Goal: Task Accomplishment & Management: Use online tool/utility

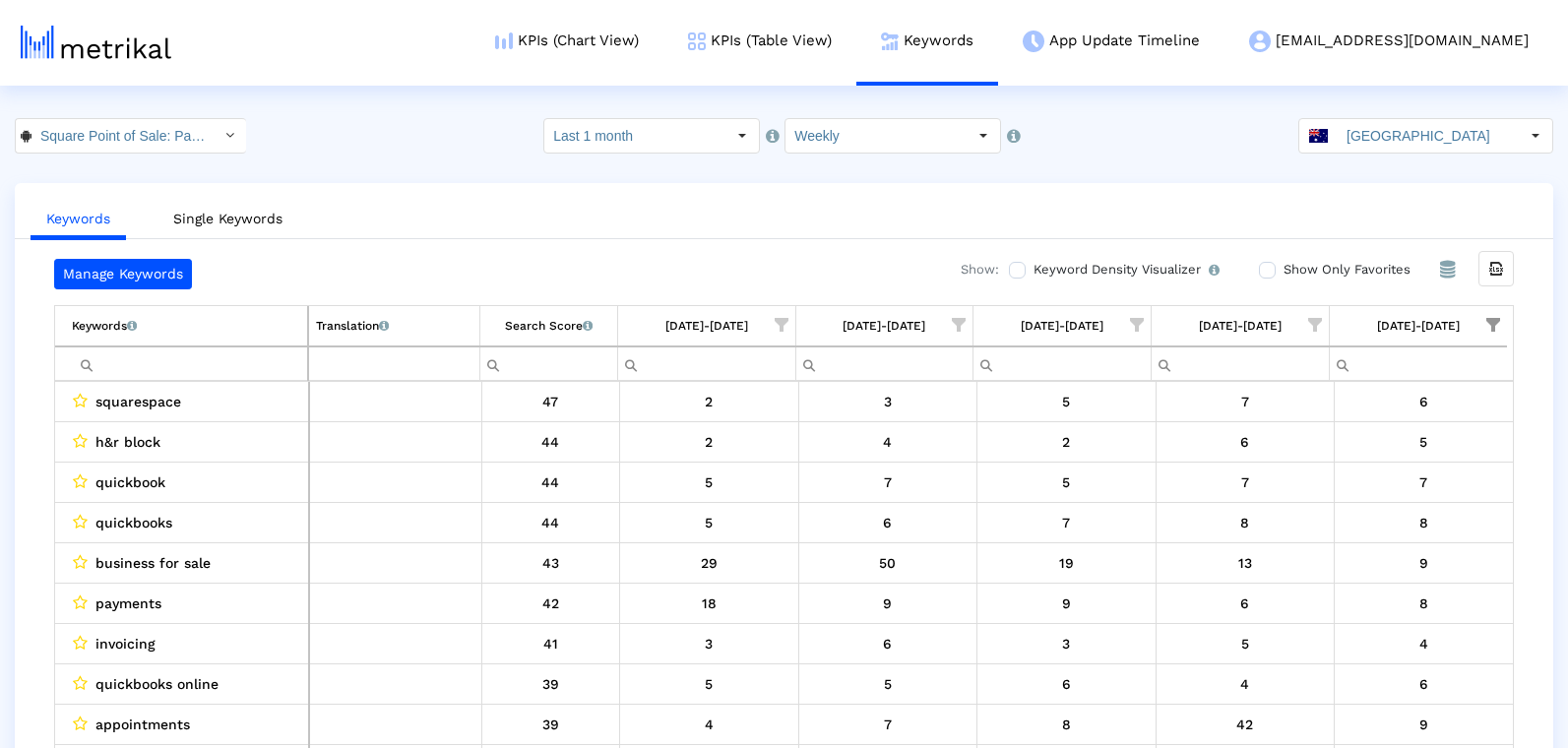
scroll to position [37, 0]
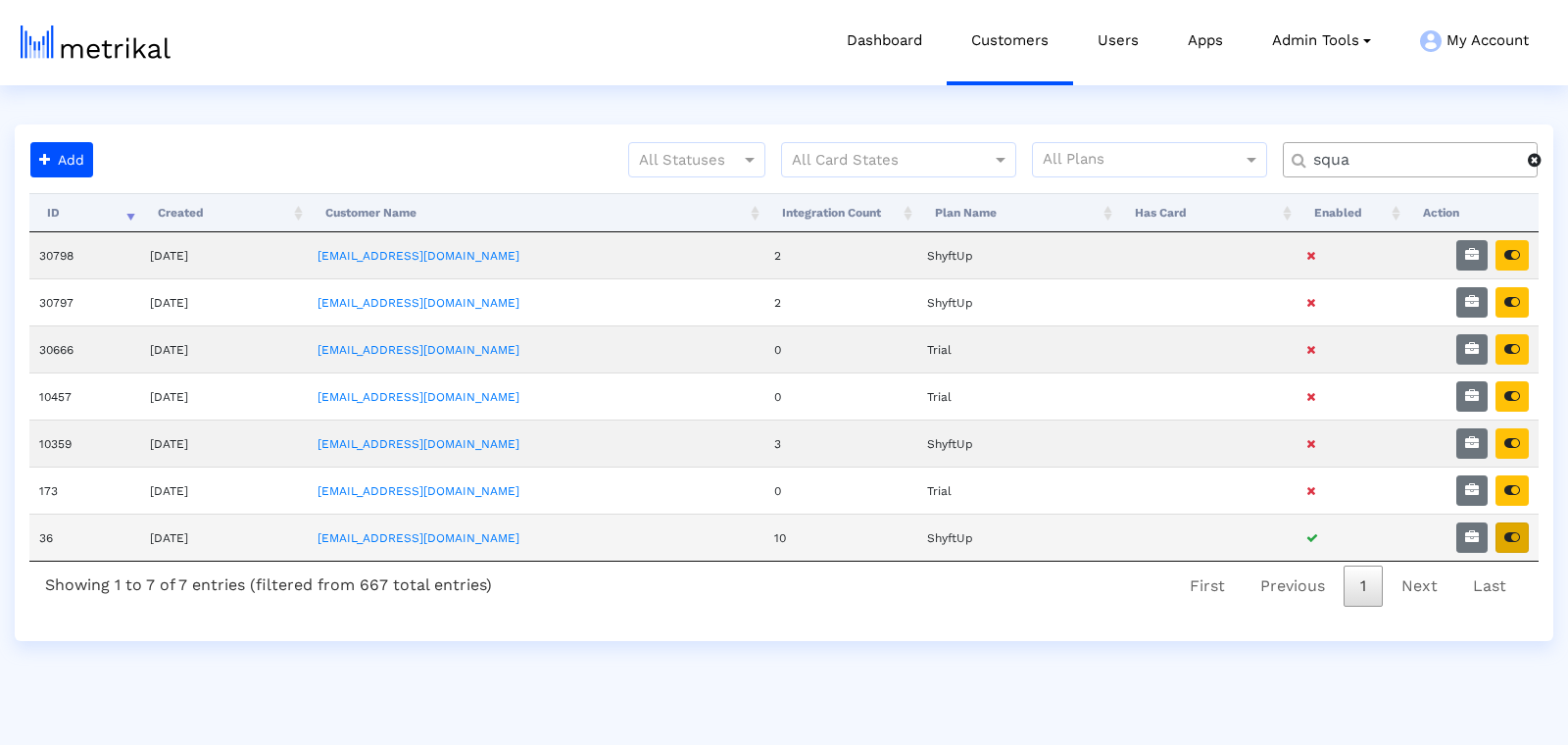
click at [1505, 530] on icon "button" at bounding box center [1512, 537] width 16 height 14
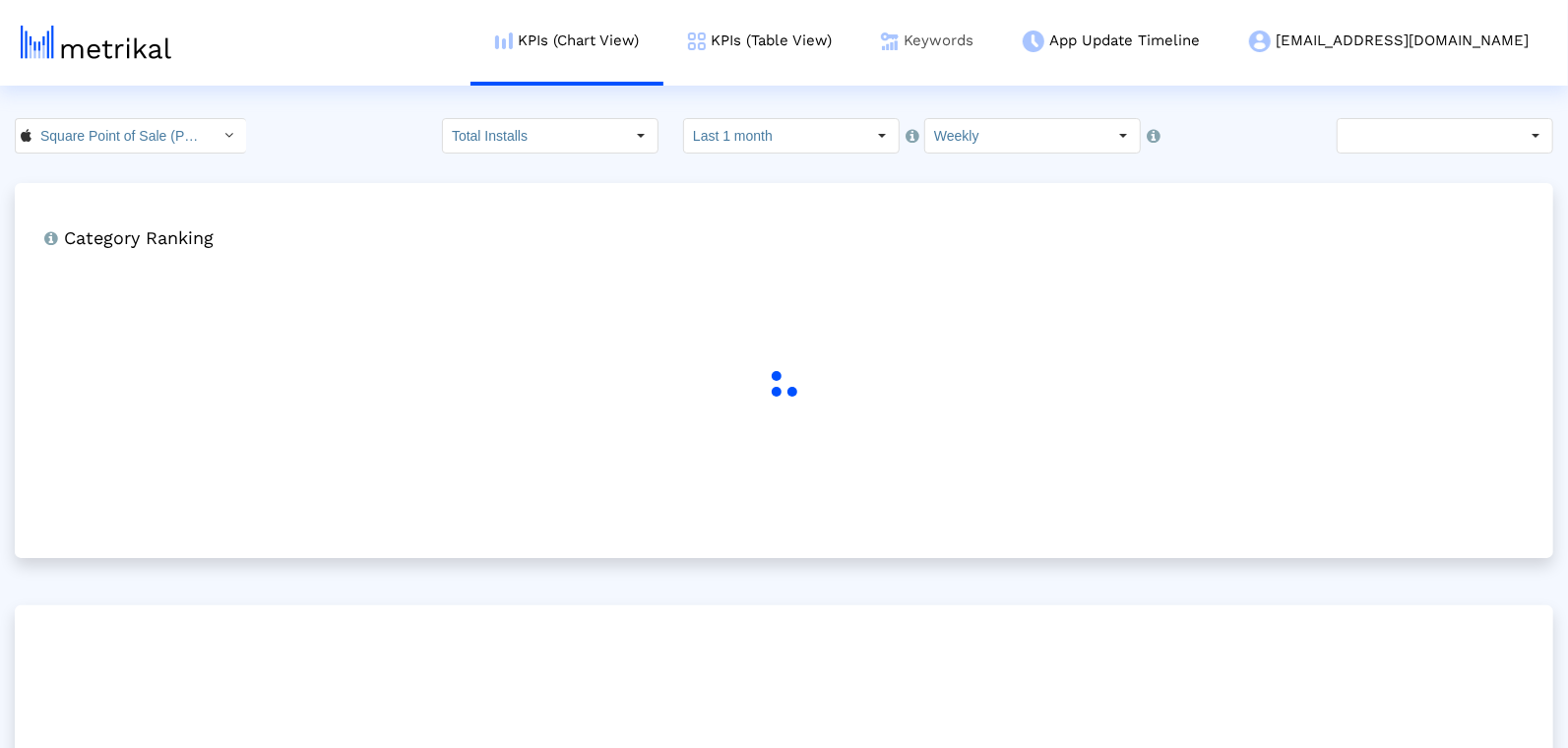
click at [998, 38] on link "Keywords" at bounding box center [927, 41] width 142 height 81
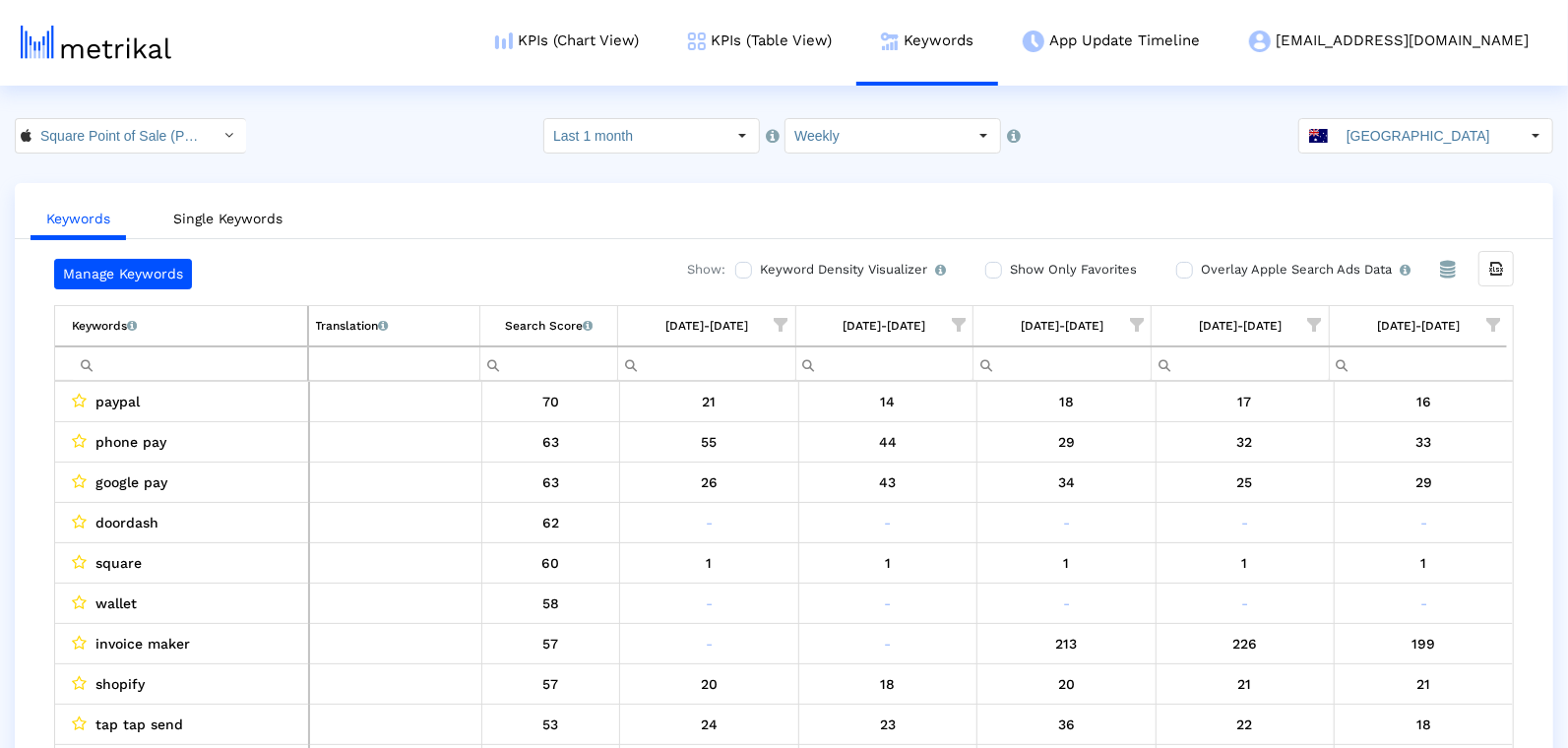
drag, startPoint x: 1487, startPoint y: 321, endPoint x: 1459, endPoint y: 335, distance: 31.3
click at [1486, 320] on span "Show filter options for column '08/31/25-09/06/25'" at bounding box center [1493, 324] width 14 height 14
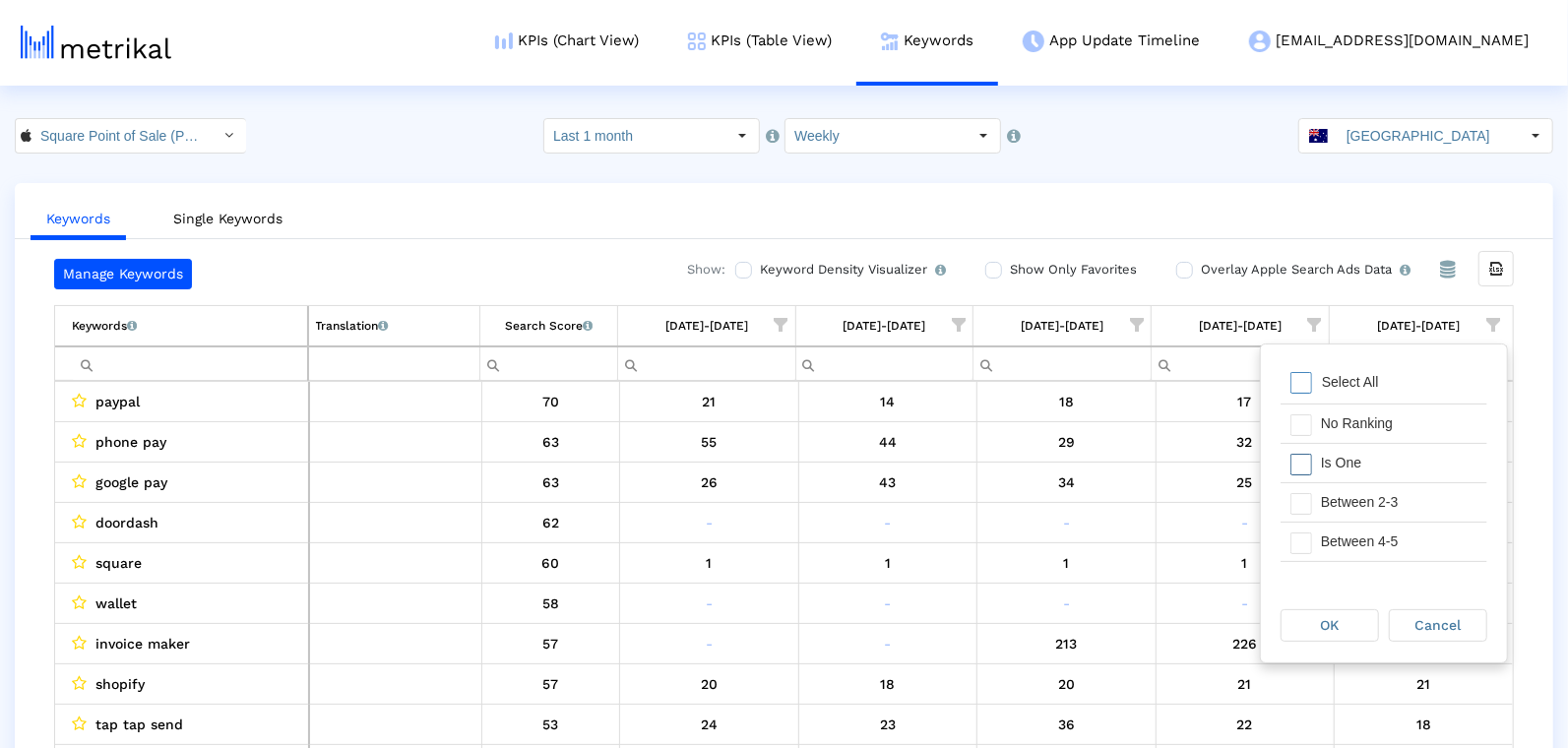
drag, startPoint x: 1316, startPoint y: 460, endPoint x: 1315, endPoint y: 508, distance: 48.0
click at [1316, 462] on div "Is One" at bounding box center [1399, 462] width 177 height 39
click at [1314, 504] on div "Between 2-3" at bounding box center [1399, 502] width 177 height 39
drag, startPoint x: 1313, startPoint y: 561, endPoint x: 1333, endPoint y: 559, distance: 20.1
click at [1313, 561] on div "Between 6-10" at bounding box center [1399, 580] width 177 height 39
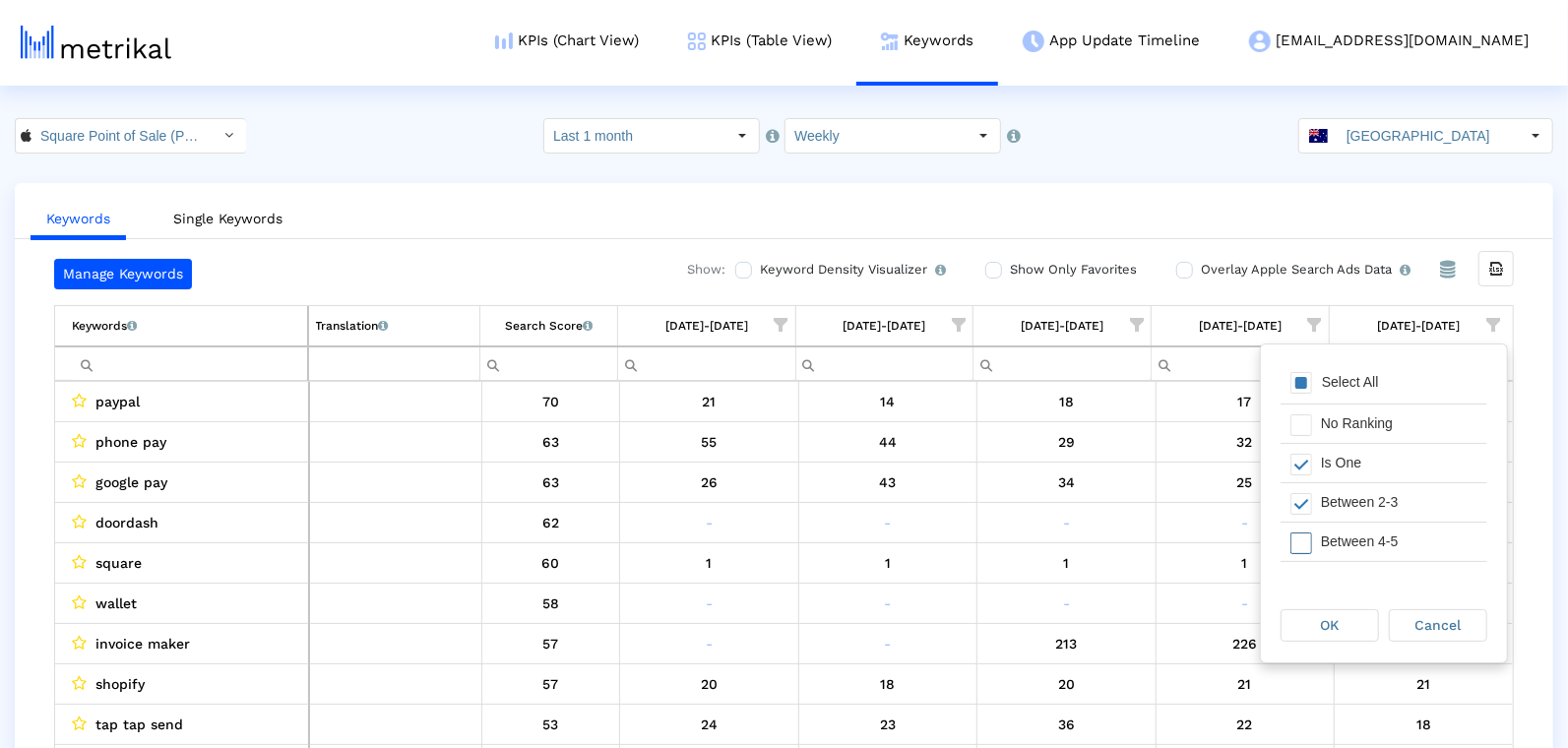
click at [1330, 540] on div "Between 4-5" at bounding box center [1399, 542] width 177 height 39
click at [1322, 564] on div "Between 6-10" at bounding box center [1399, 580] width 177 height 39
click at [1333, 618] on span "OK" at bounding box center [1330, 625] width 19 height 16
